Goal: Task Accomplishment & Management: Manage account settings

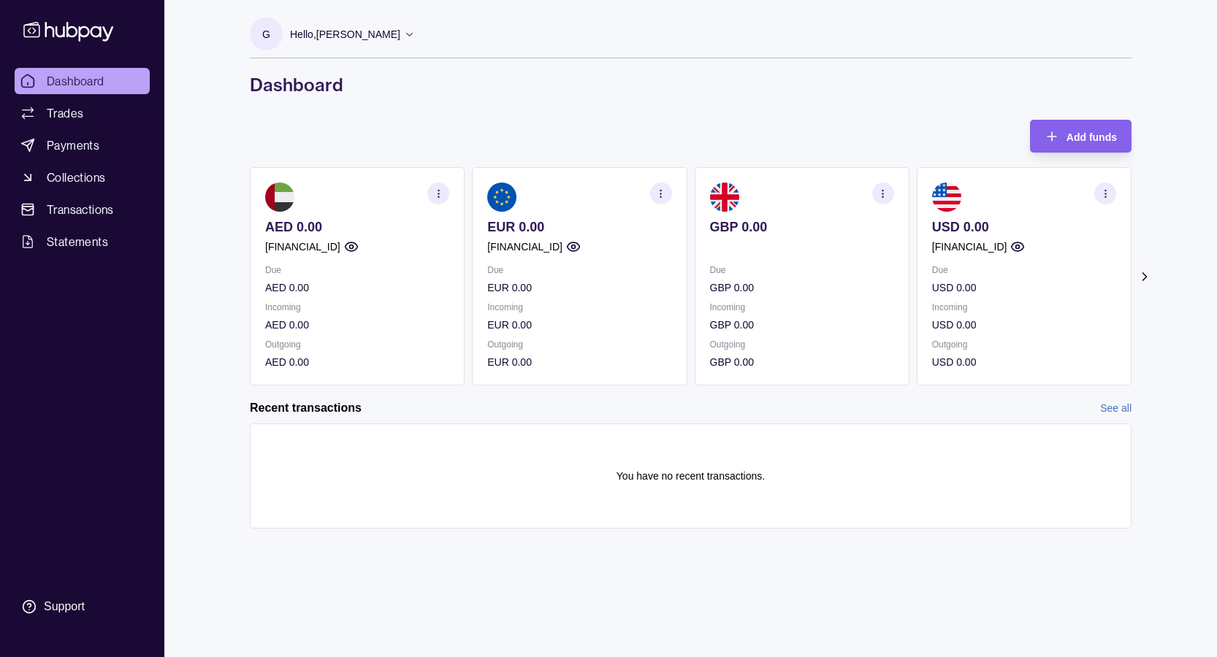
click at [665, 195] on icon "button" at bounding box center [660, 193] width 11 height 11
click at [556, 191] on link "View transactions" at bounding box center [553, 193] width 80 height 16
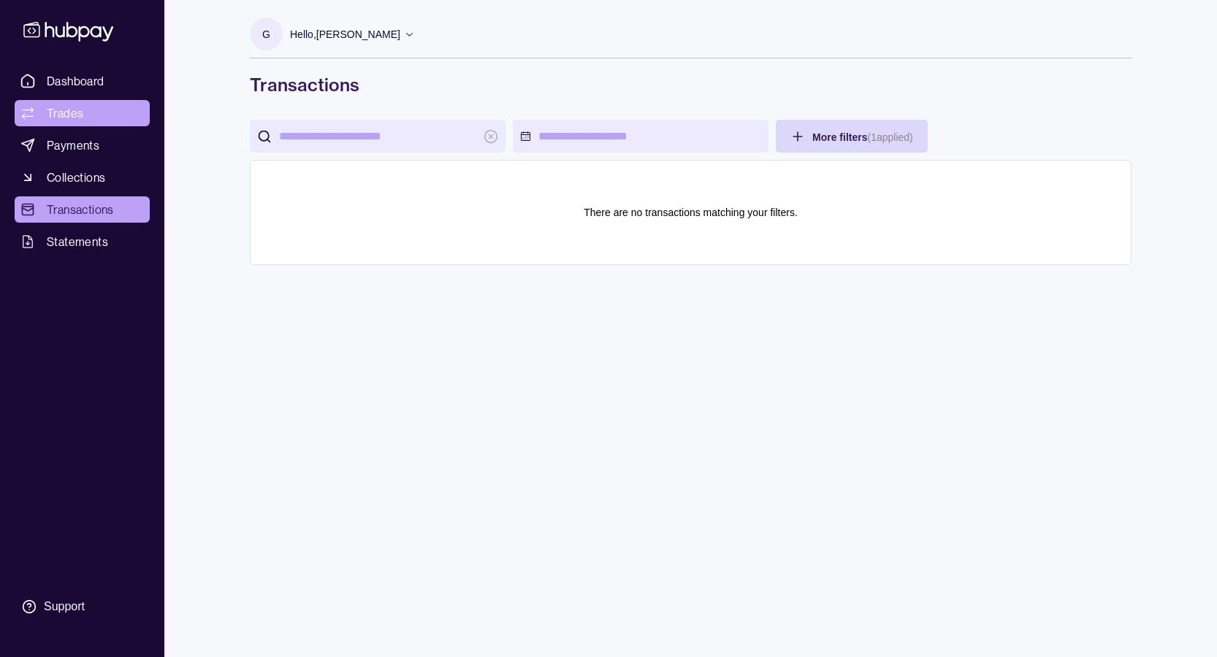
click at [77, 115] on span "Trades" at bounding box center [65, 113] width 37 height 18
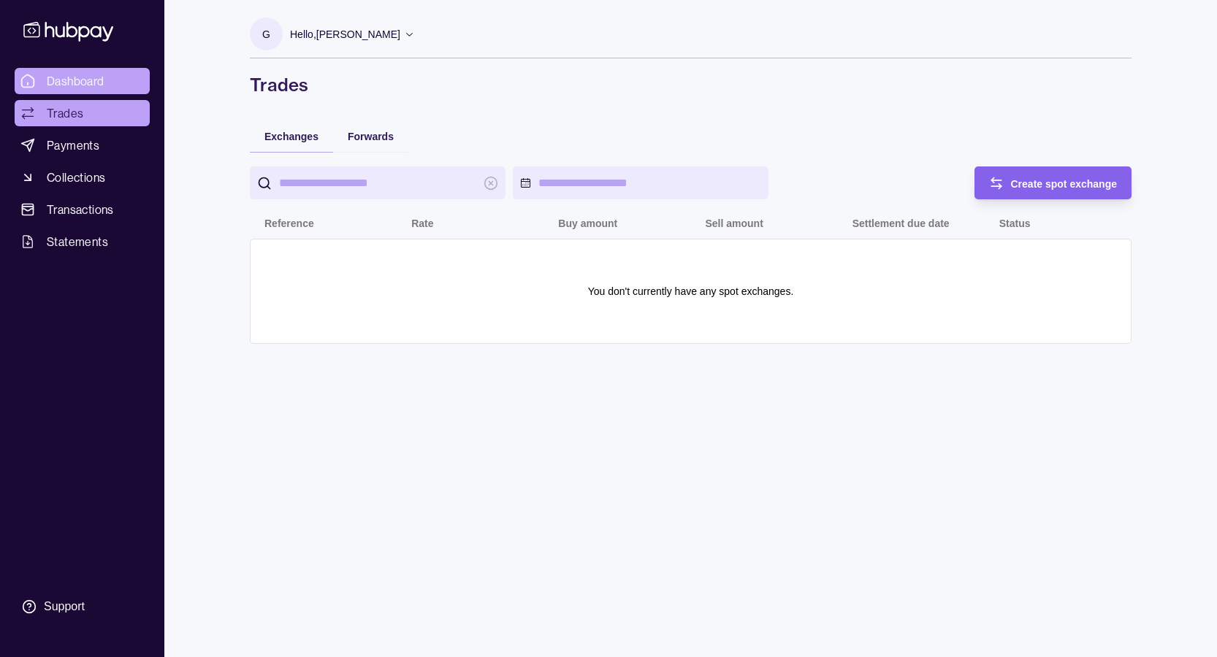
click at [77, 79] on span "Dashboard" at bounding box center [76, 81] width 58 height 18
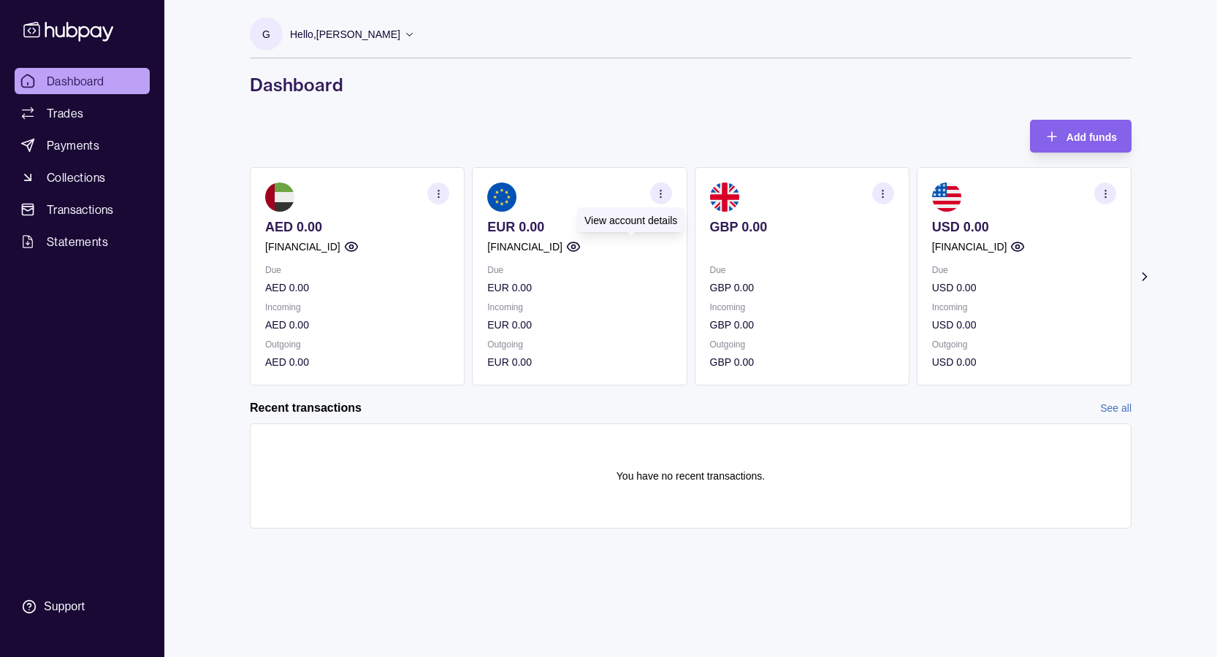
click at [581, 242] on icon "button" at bounding box center [573, 247] width 15 height 15
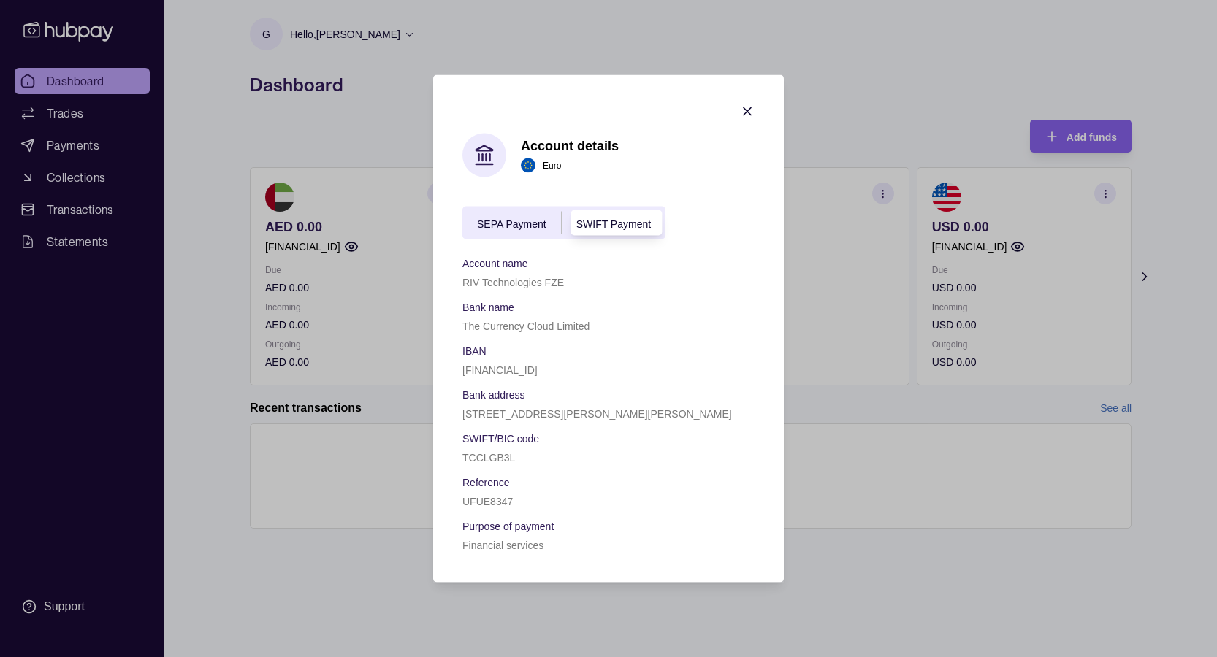
click at [527, 227] on span "SEPA Payment" at bounding box center [511, 224] width 69 height 12
click at [603, 221] on span "SWIFT Payment" at bounding box center [613, 224] width 74 height 12
click at [554, 221] on div "SEPA Payment" at bounding box center [511, 223] width 99 height 18
click at [603, 218] on span "SWIFT Payment" at bounding box center [613, 224] width 74 height 12
click at [533, 222] on span "SEPA Payment" at bounding box center [511, 224] width 69 height 12
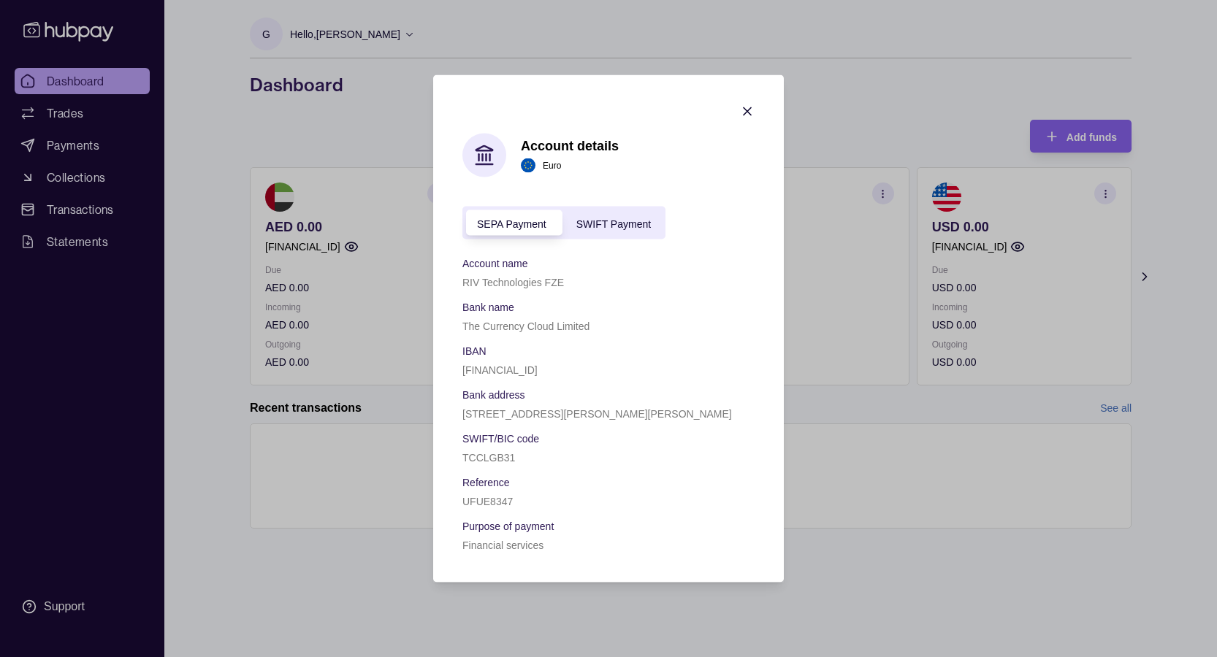
click at [589, 225] on span "SWIFT Payment" at bounding box center [613, 224] width 74 height 12
click at [529, 225] on span "SEPA Payment" at bounding box center [511, 224] width 69 height 12
click at [578, 226] on span "SWIFT Payment" at bounding box center [613, 224] width 74 height 12
click at [745, 109] on icon "button" at bounding box center [746, 111] width 7 height 7
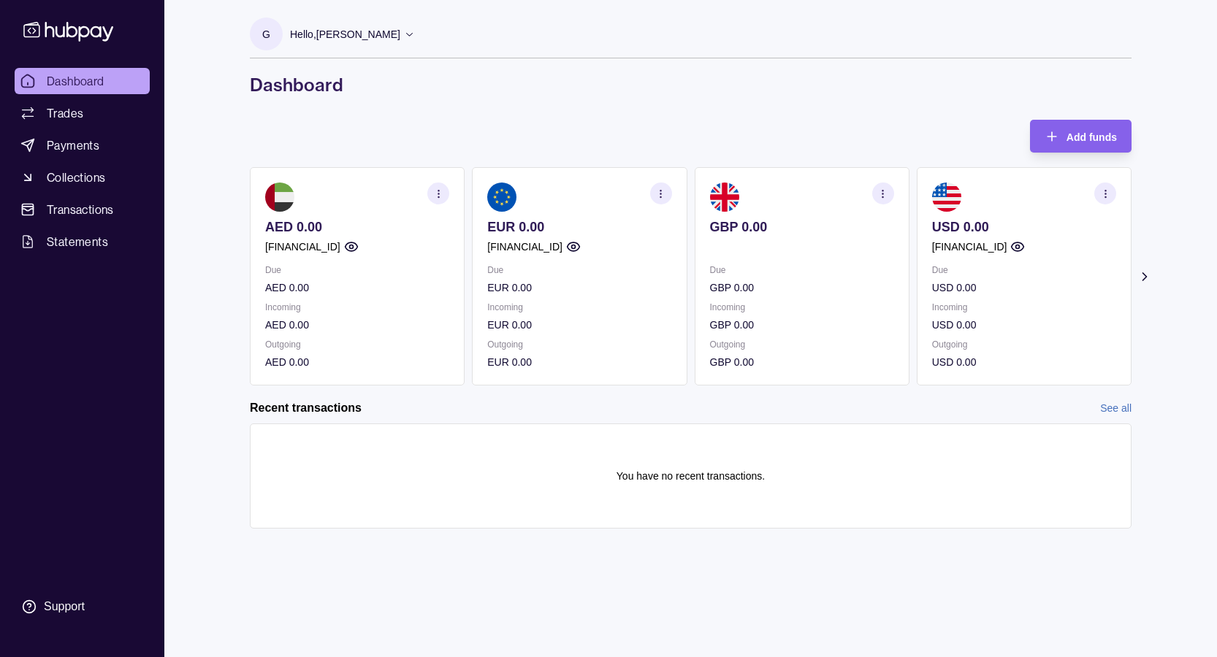
click at [886, 195] on icon "button" at bounding box center [882, 193] width 11 height 11
click at [759, 364] on p "GBP 0.00" at bounding box center [802, 362] width 184 height 16
click at [743, 300] on p "Incoming" at bounding box center [802, 307] width 184 height 16
click at [781, 234] on link "View account details" at bounding box center [781, 230] width 93 height 16
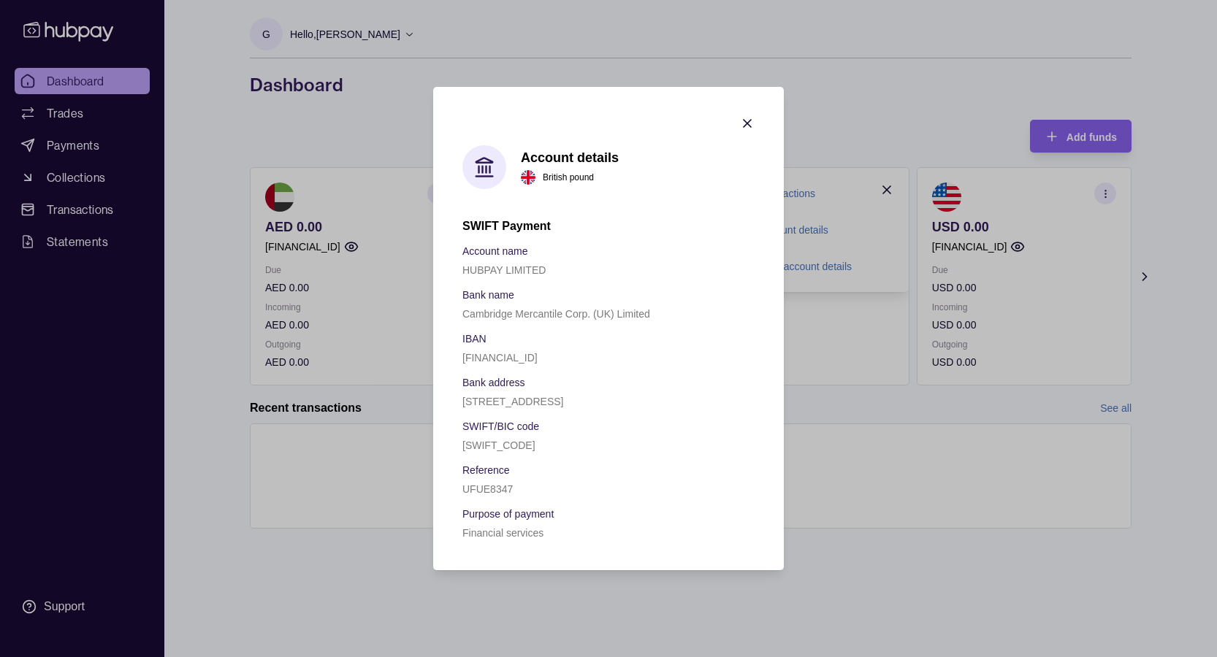
click at [746, 116] on icon "button" at bounding box center [747, 123] width 15 height 15
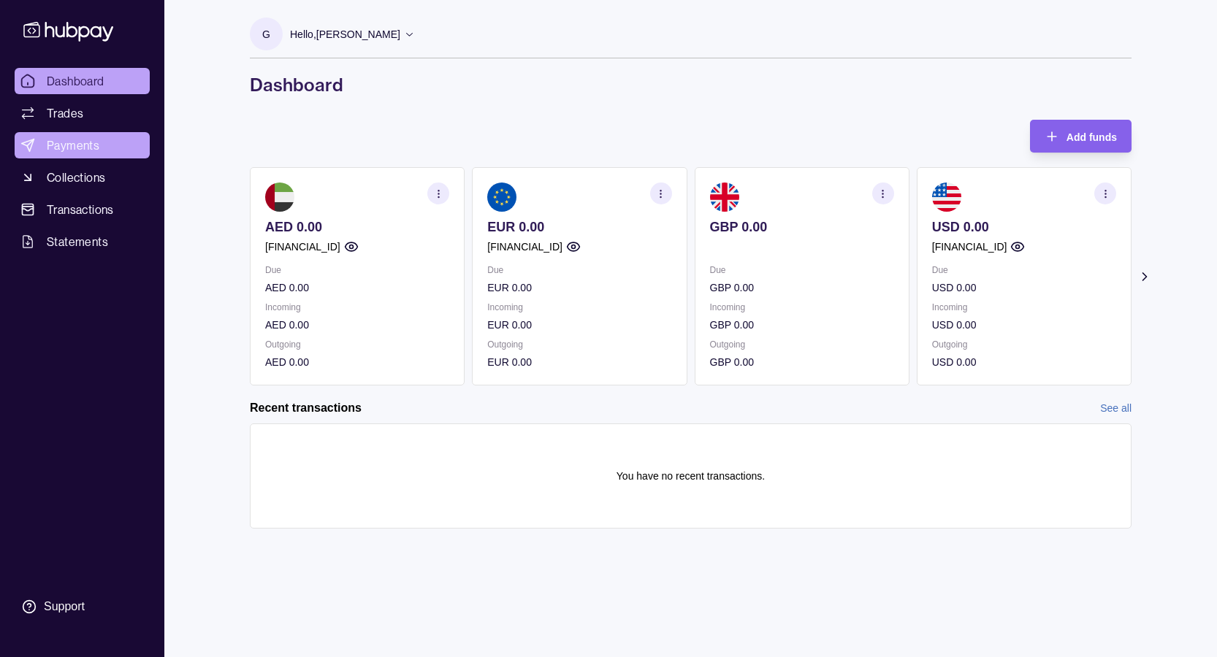
click at [83, 146] on span "Payments" at bounding box center [73, 146] width 53 height 18
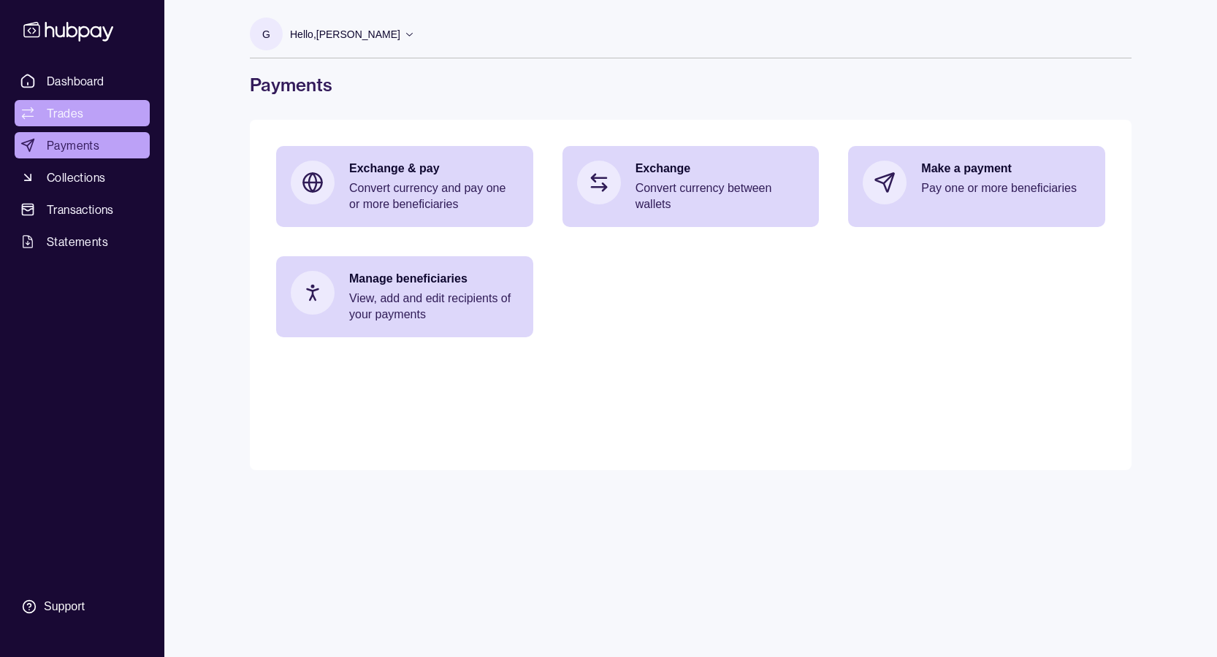
click at [120, 107] on link "Trades" at bounding box center [82, 113] width 135 height 26
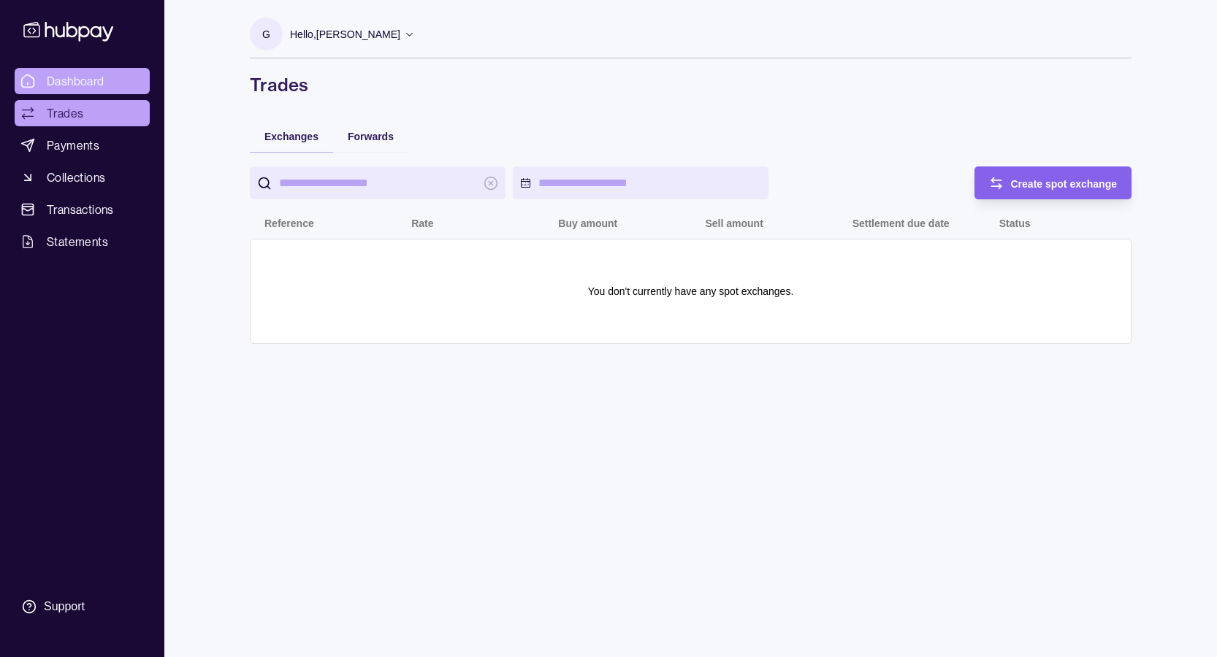
click at [96, 81] on span "Dashboard" at bounding box center [76, 81] width 58 height 18
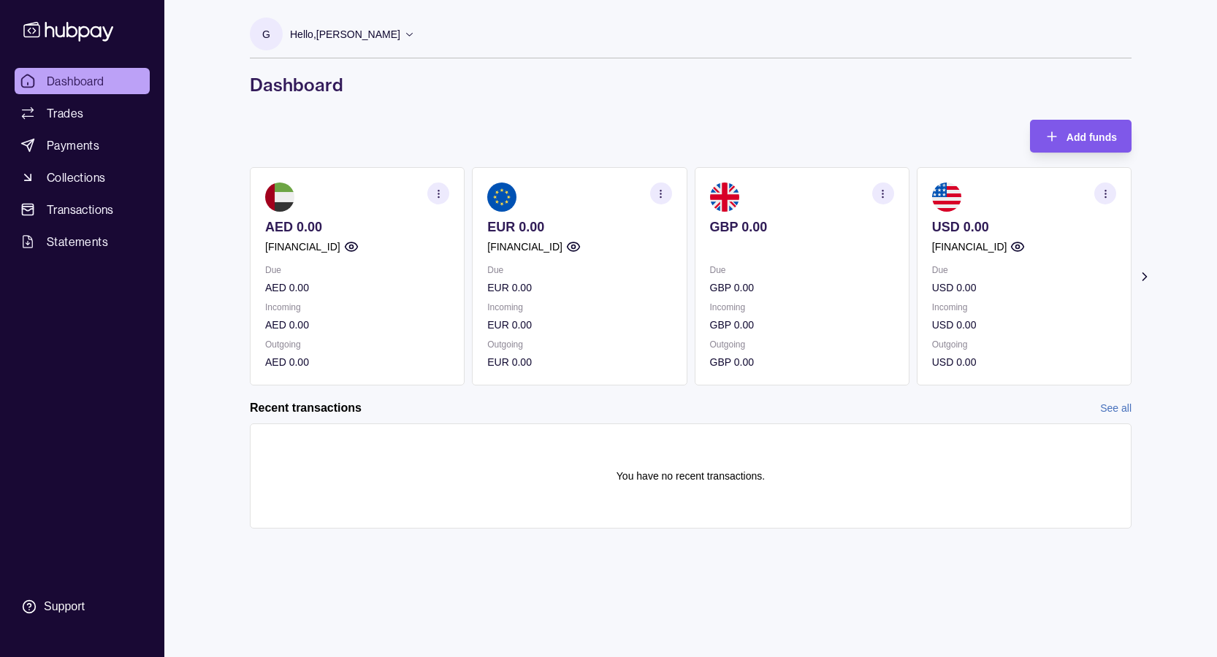
click at [1051, 135] on span "Add funds" at bounding box center [1091, 137] width 50 height 12
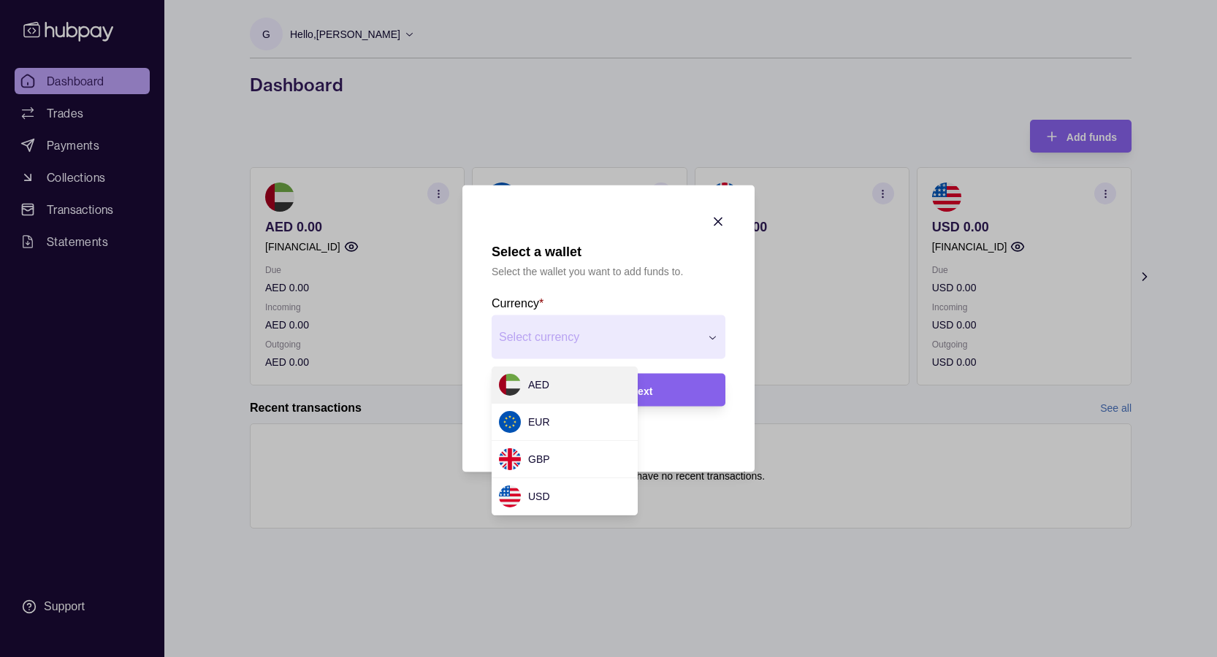
click at [615, 513] on div "Select a wallet Select the wallet you want to add funds to. Currency * Select c…" at bounding box center [608, 657] width 1217 height 0
click at [772, 210] on div at bounding box center [608, 328] width 1217 height 657
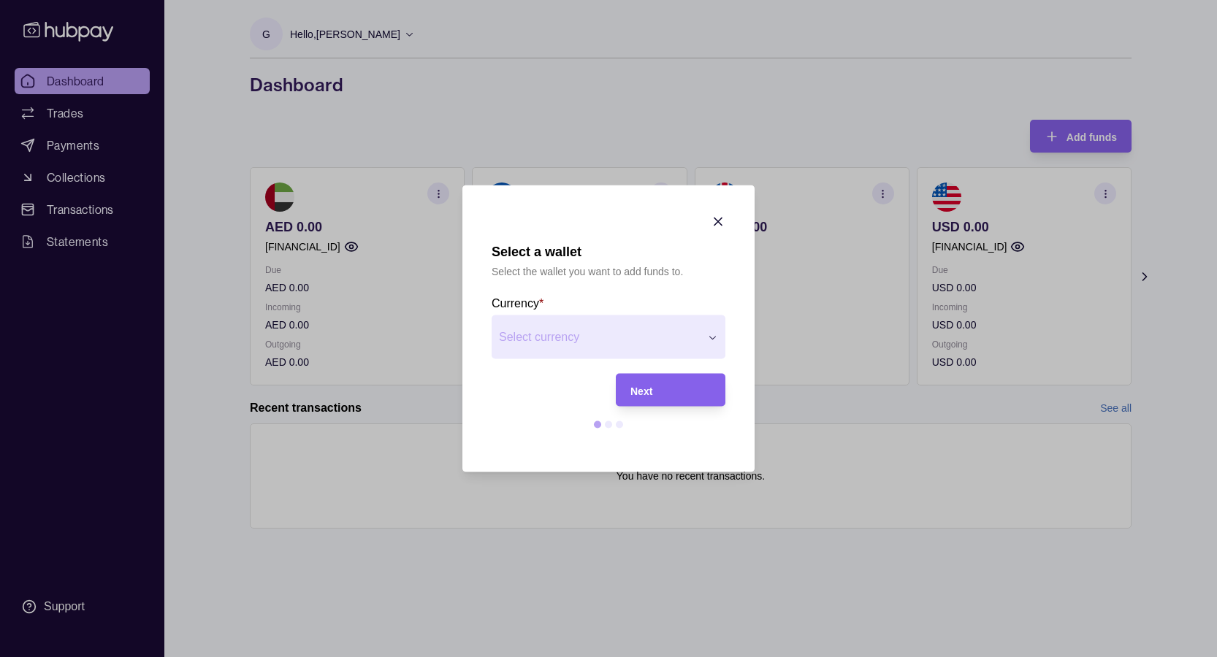
click at [711, 225] on icon "button" at bounding box center [718, 222] width 15 height 15
